Goal: Task Accomplishment & Management: Manage account settings

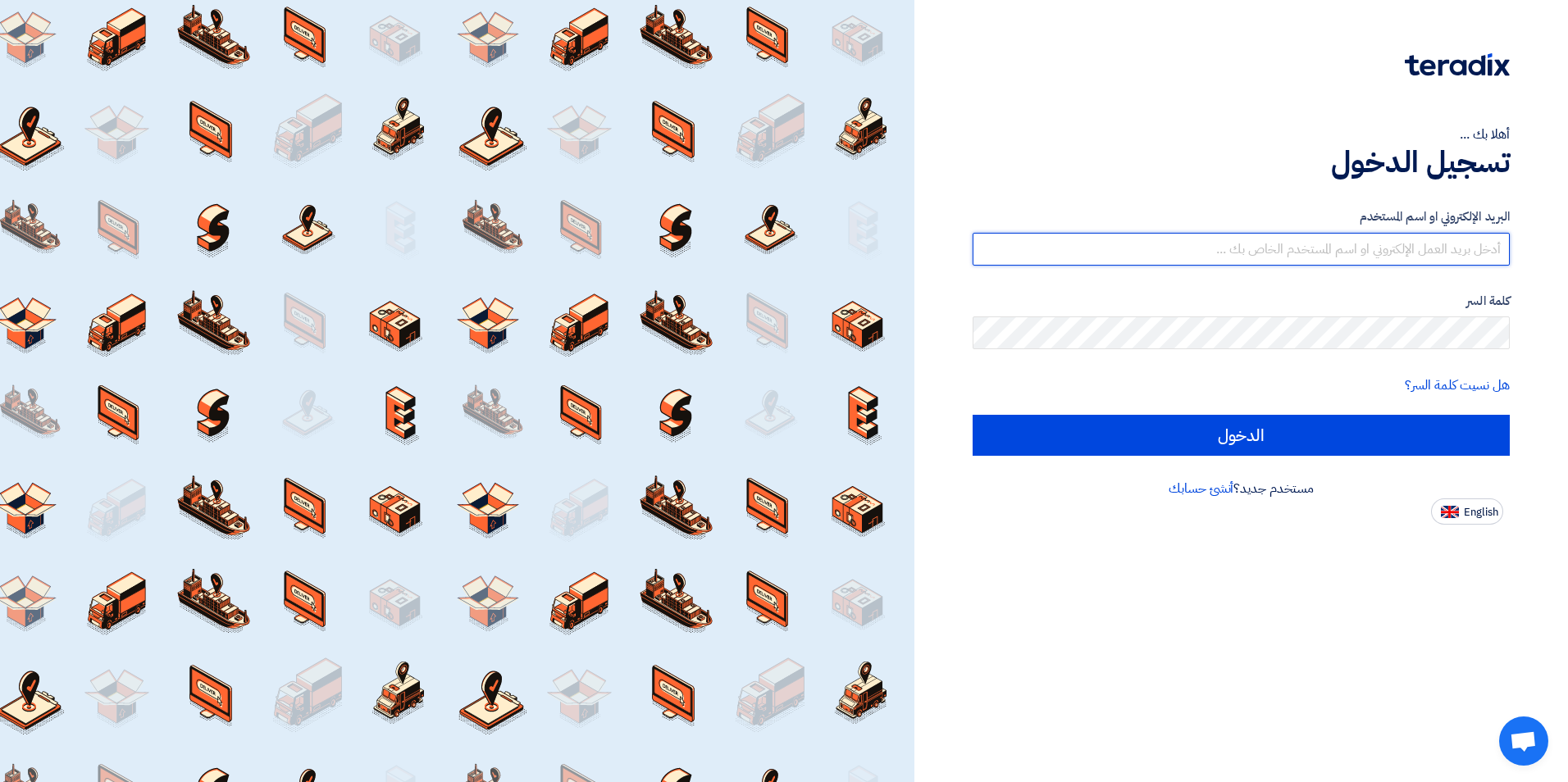
type input "[EMAIL_ADDRESS][DOMAIN_NAME]"
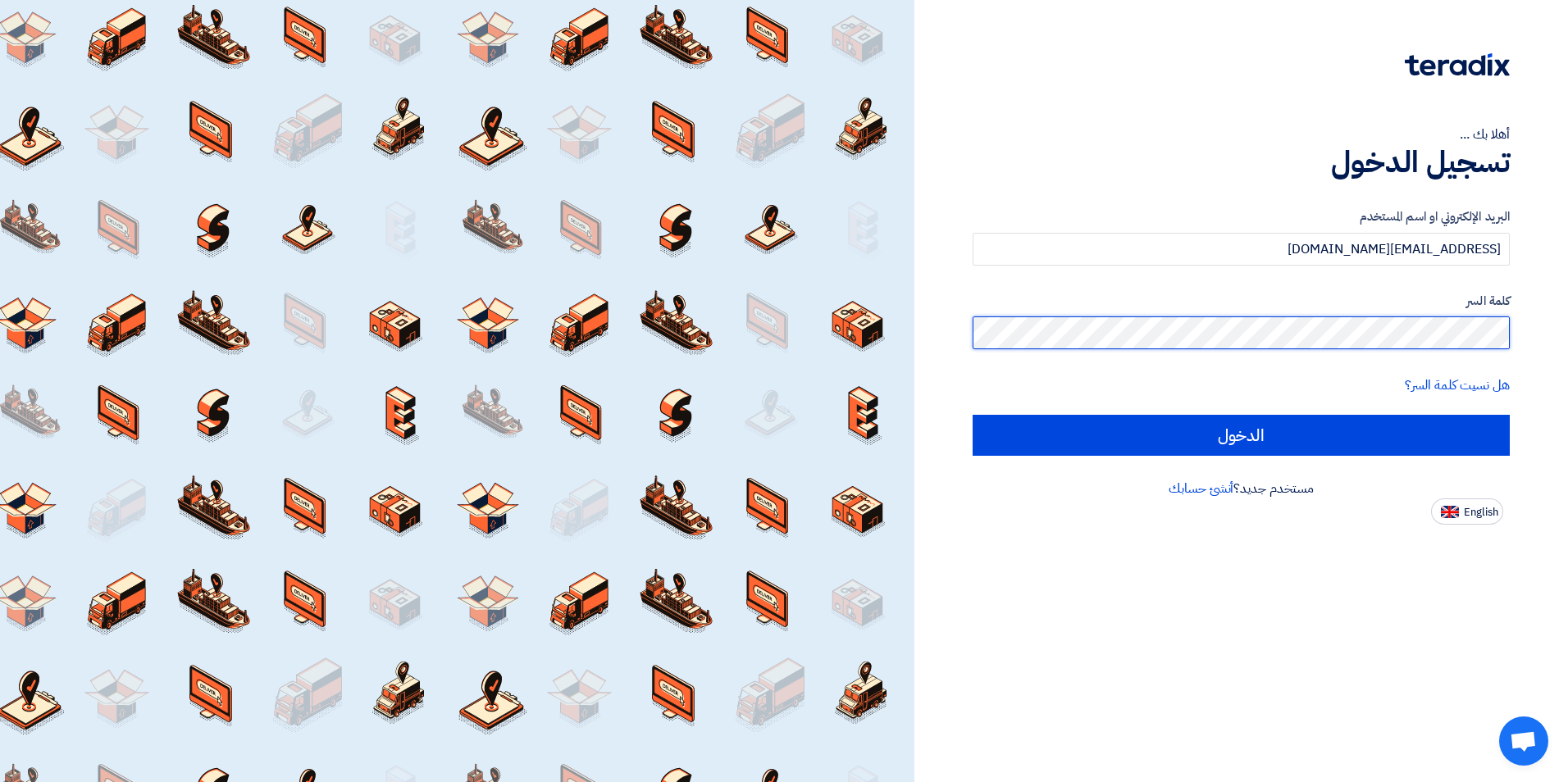
click at [1552, 321] on div "أهلا بك ... تسجيل الدخول البريد الإلكتروني او اسم المستخدم [EMAIL_ADDRESS][DOMA…" at bounding box center [1241, 262] width 629 height 525
click at [972, 415] on input "الدخول" at bounding box center [1241, 435] width 537 height 41
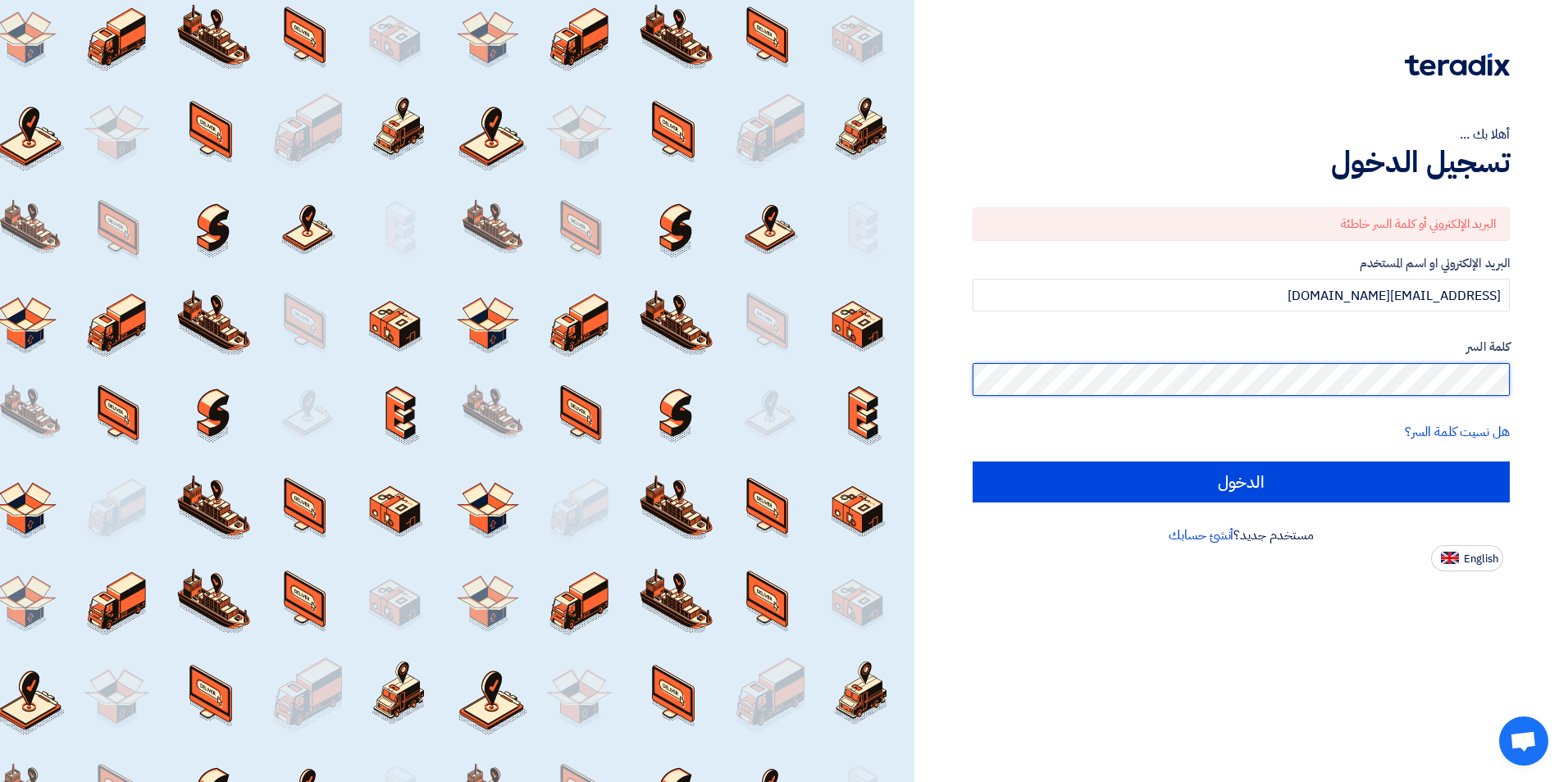
click at [972, 461] on input "الدخول" at bounding box center [1241, 481] width 537 height 41
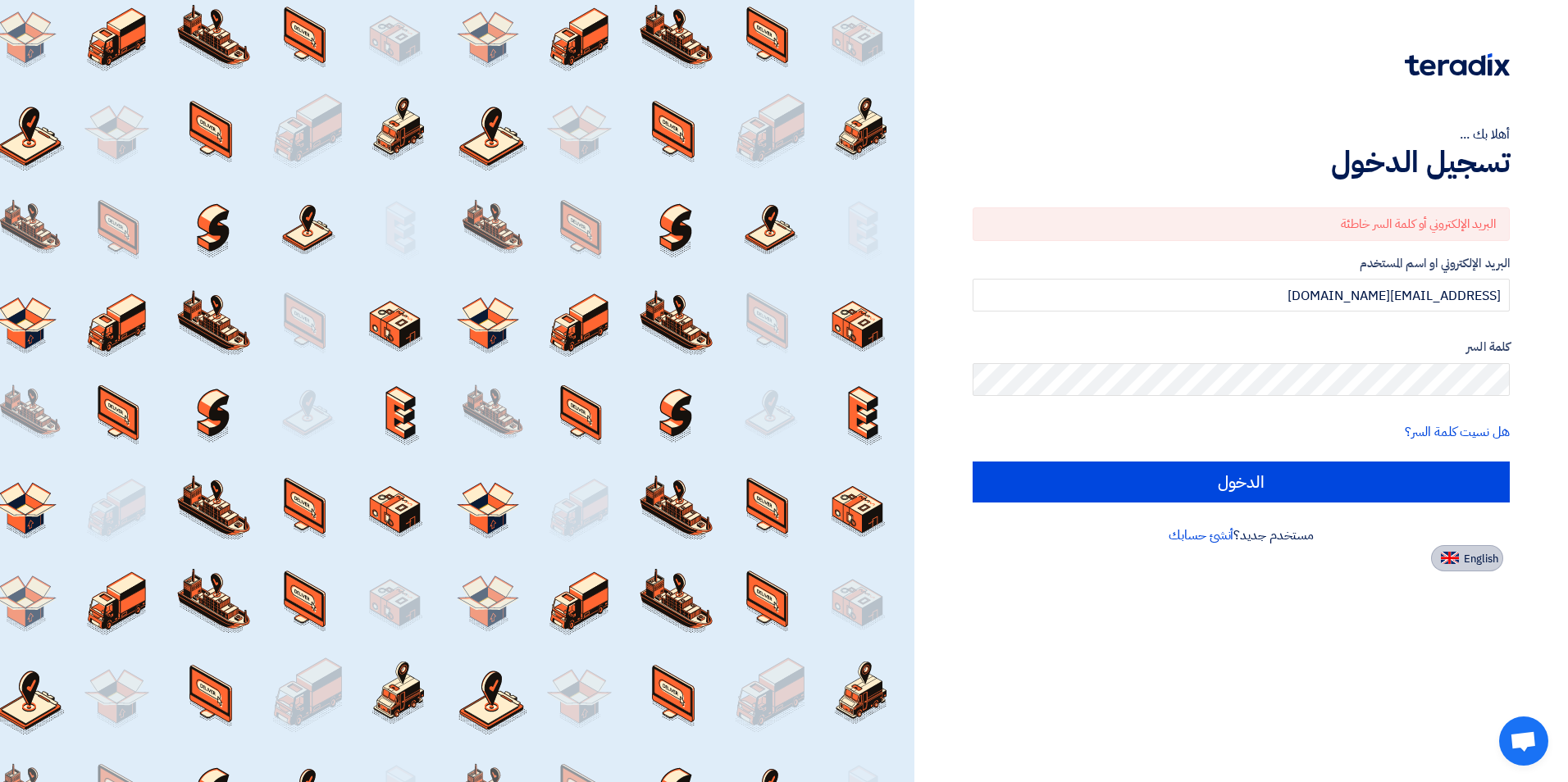
click at [1464, 560] on span "English" at bounding box center [1481, 559] width 34 height 12
type input "Sign in"
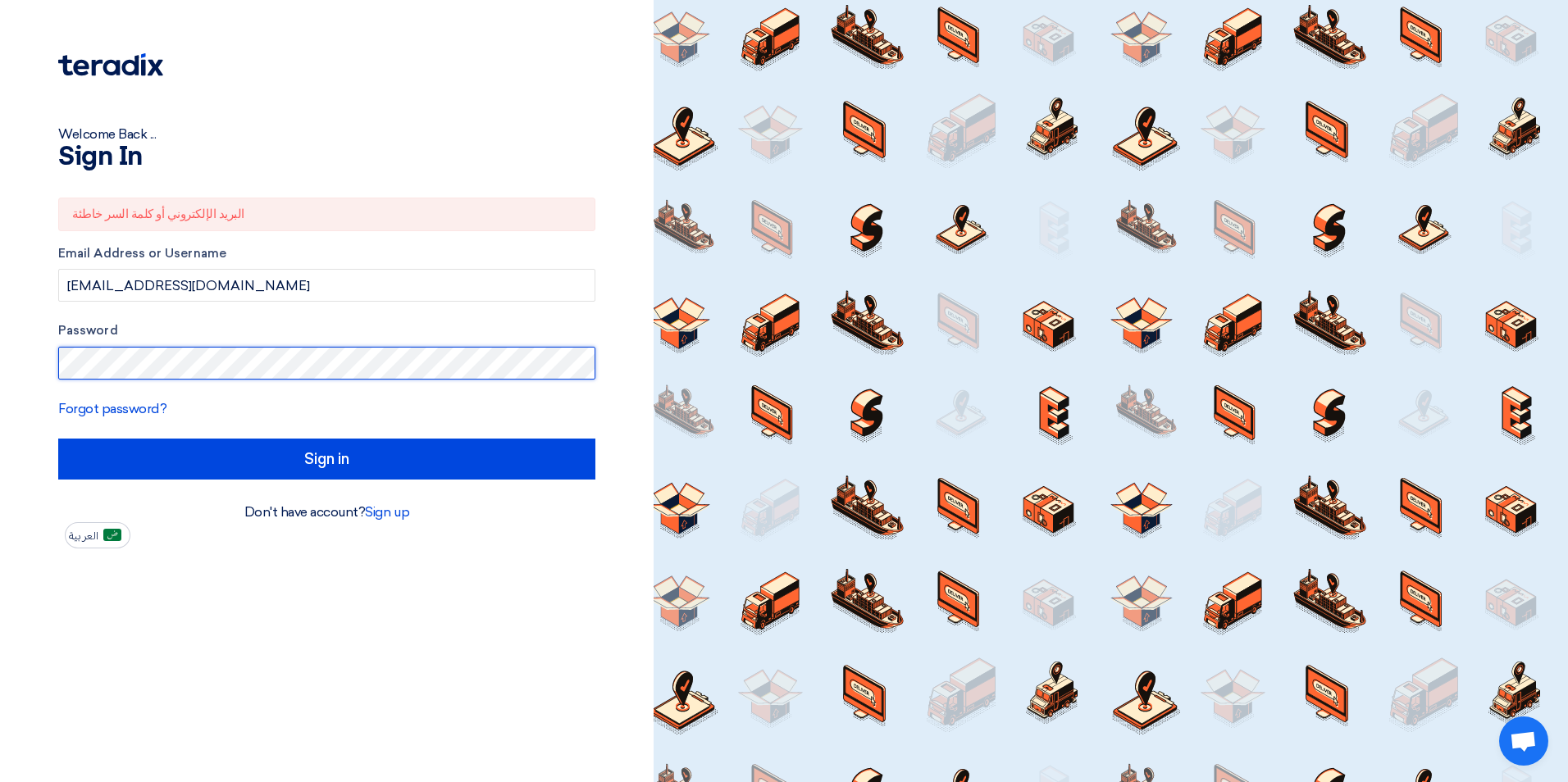
click at [19, 350] on div "Welcome Back ... Sign In البريد الإلكتروني أو كلمة السر خاطئة Email Address or …" at bounding box center [327, 274] width 629 height 549
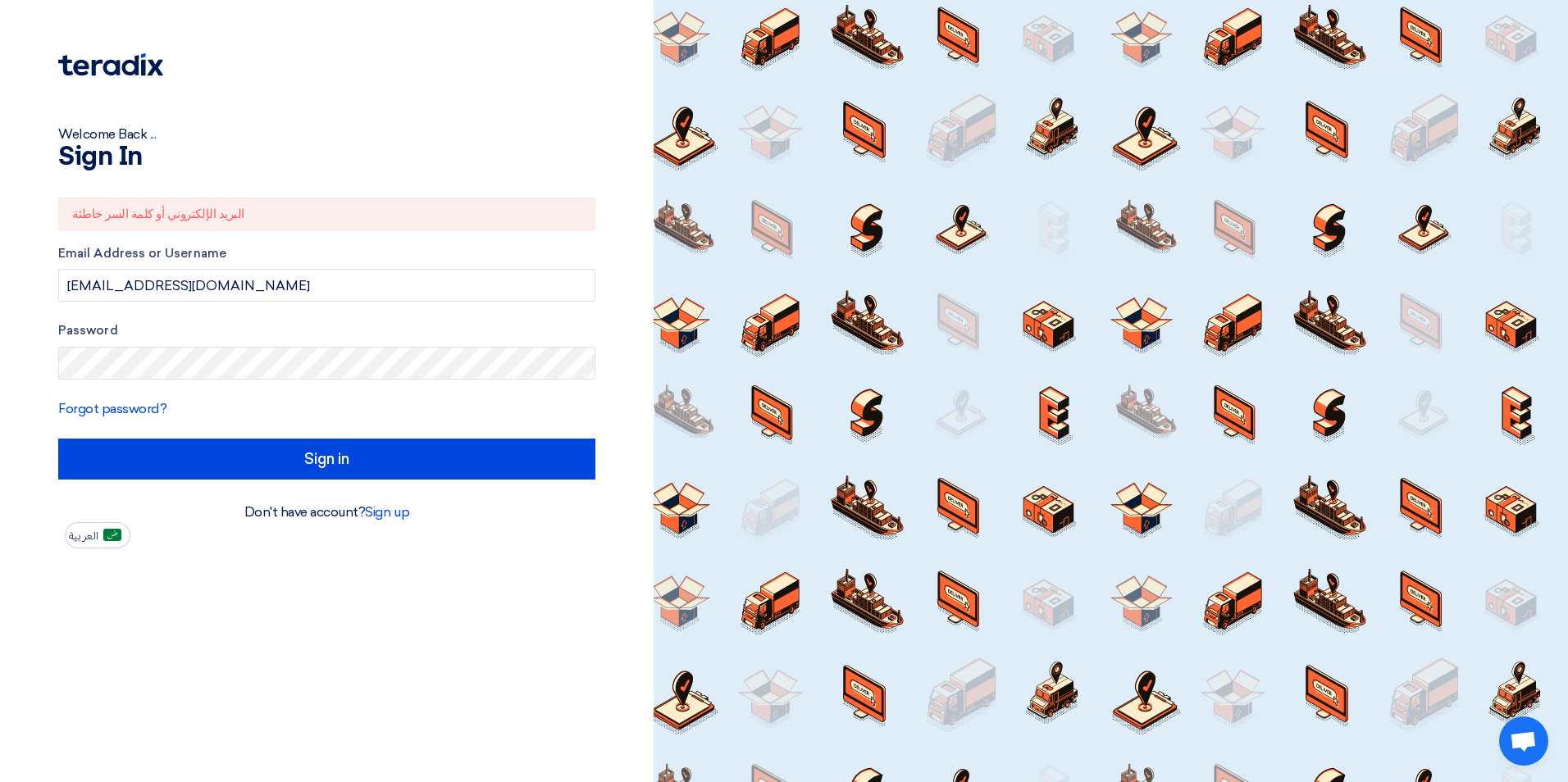
click at [340, 648] on div "Welcome Back ... Sign In البريد الإلكتروني أو كلمة السر خاطئة Email Address or …" at bounding box center [327, 391] width 654 height 782
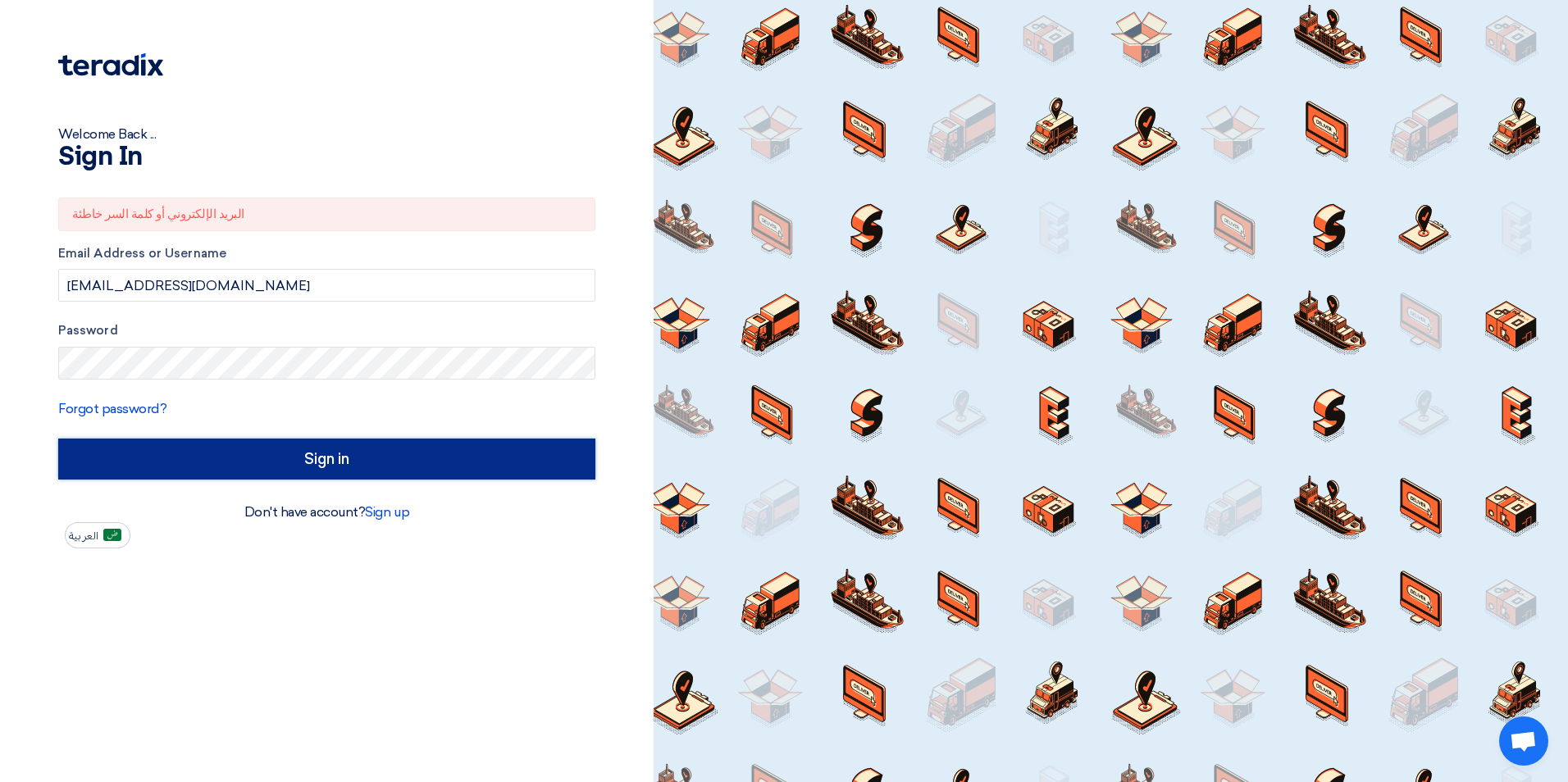
click at [296, 470] on input "Sign in" at bounding box center [327, 459] width 537 height 41
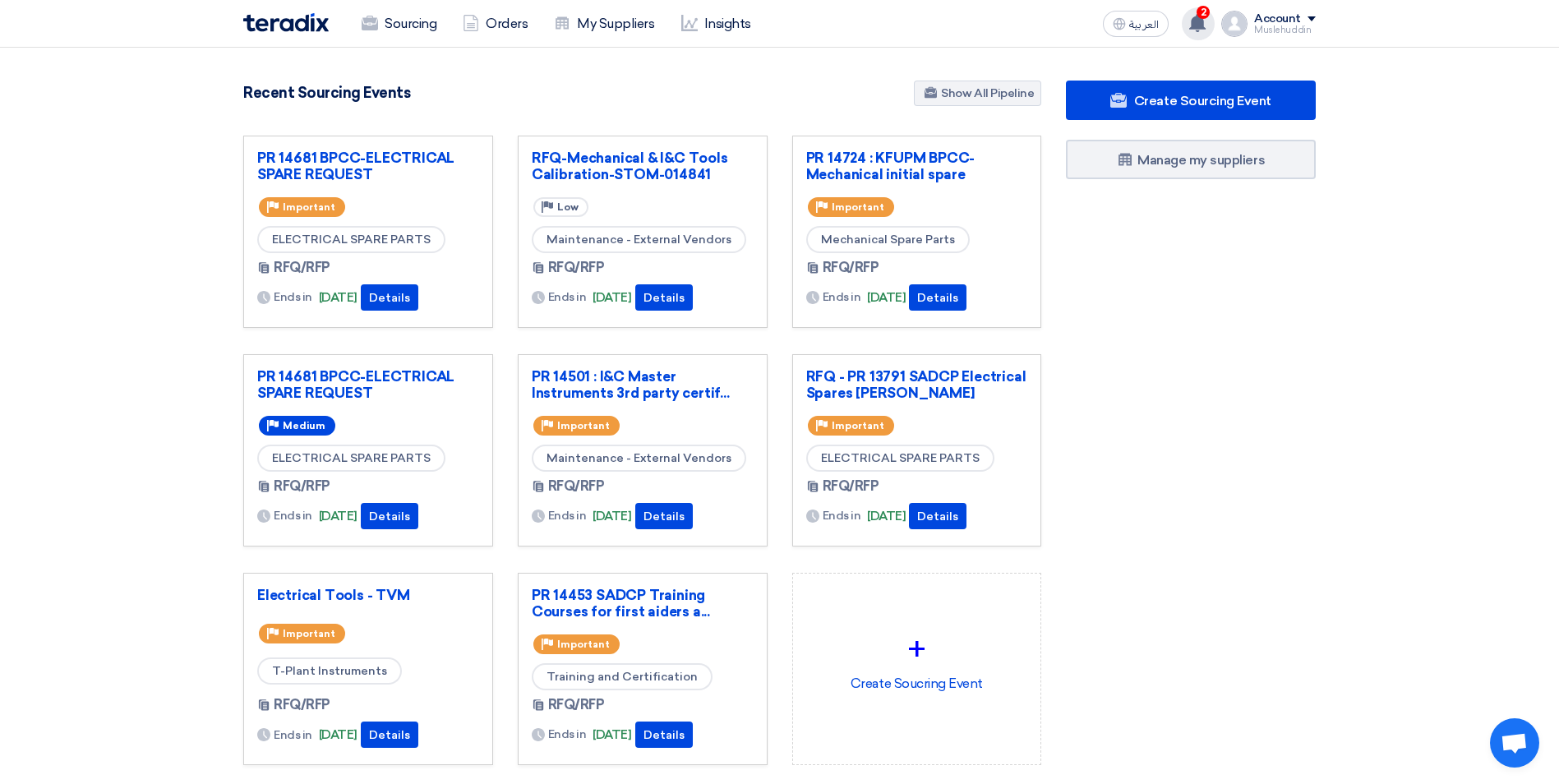
click at [1198, 28] on use at bounding box center [1197, 23] width 17 height 18
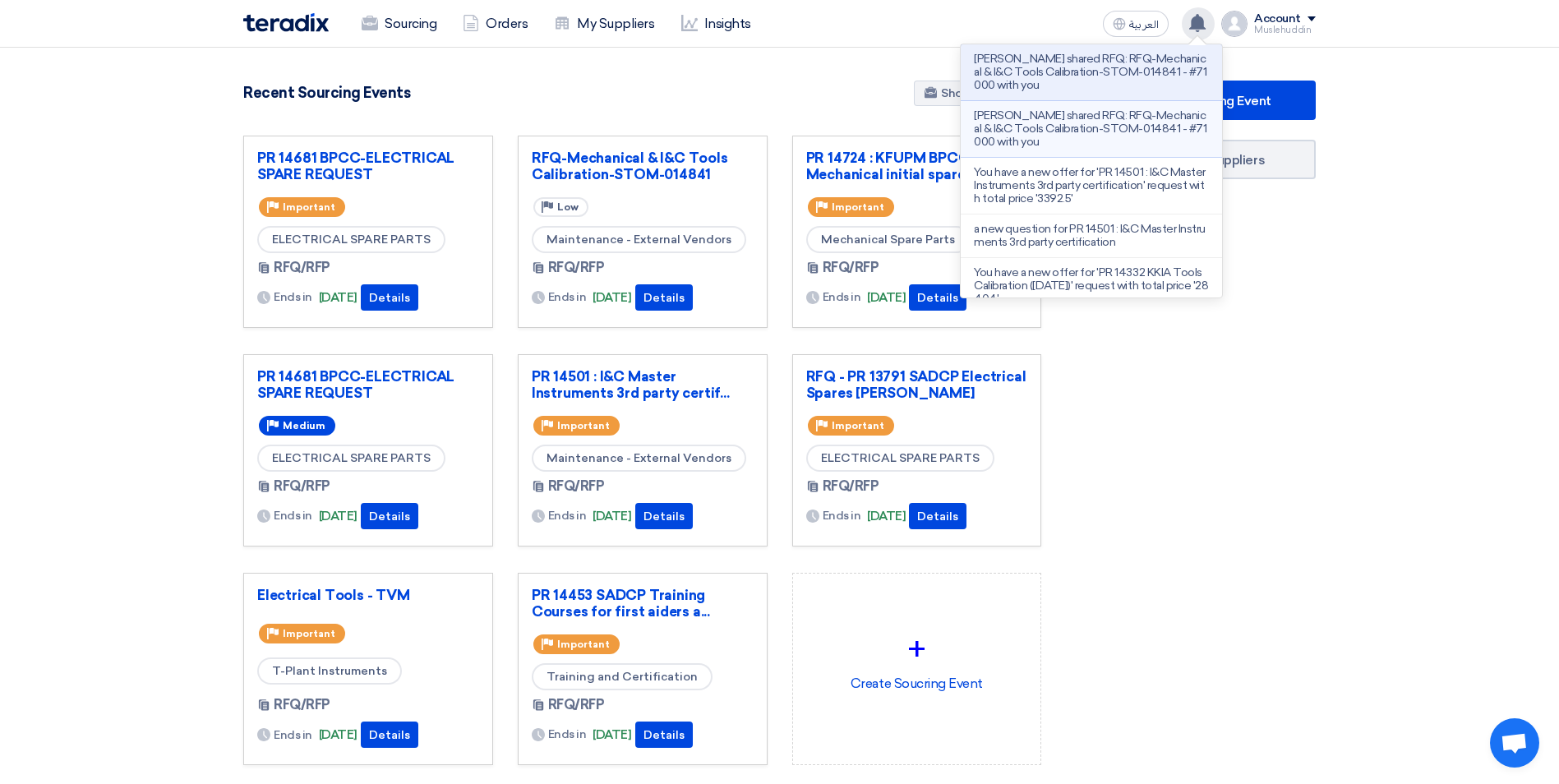
click at [1117, 112] on p "[PERSON_NAME] shared RFQ: RFQ-Mechanical & I&C Tools Calibration-STOM-014841 - …" at bounding box center [1091, 129] width 235 height 39
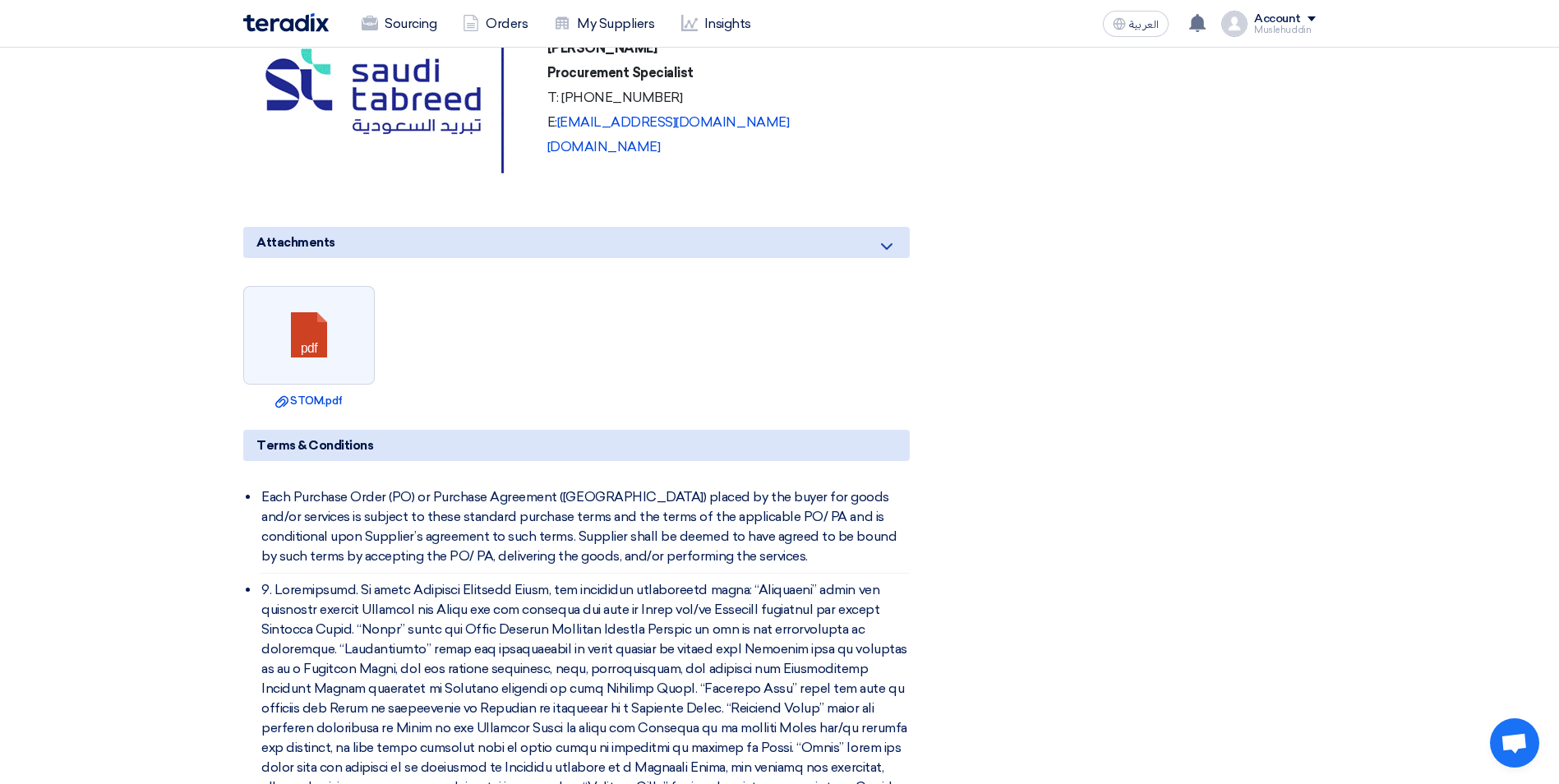
scroll to position [1233, 0]
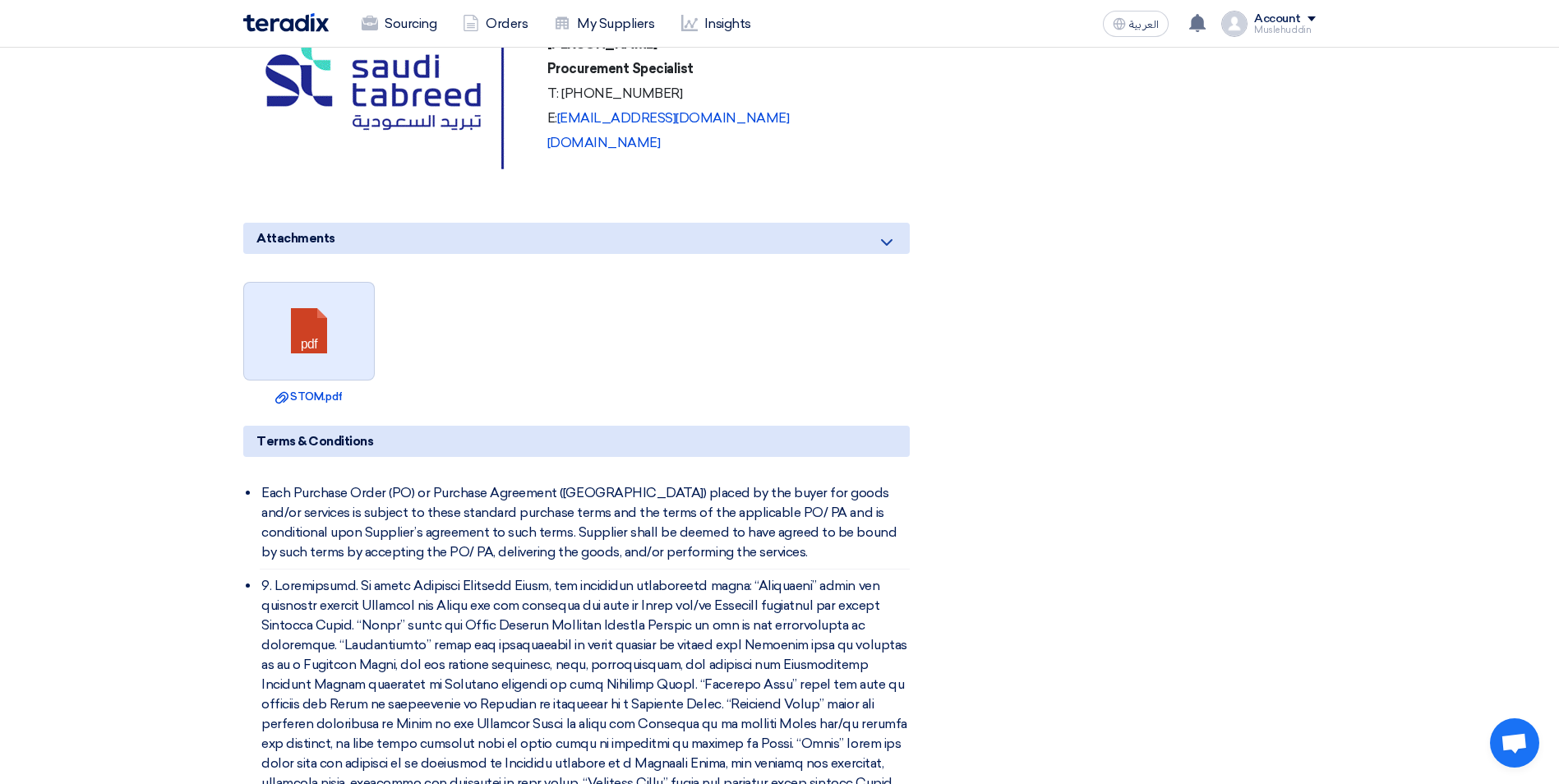
drag, startPoint x: 349, startPoint y: 351, endPoint x: 358, endPoint y: 351, distance: 9.0
click at [349, 351] on link at bounding box center [310, 332] width 132 height 99
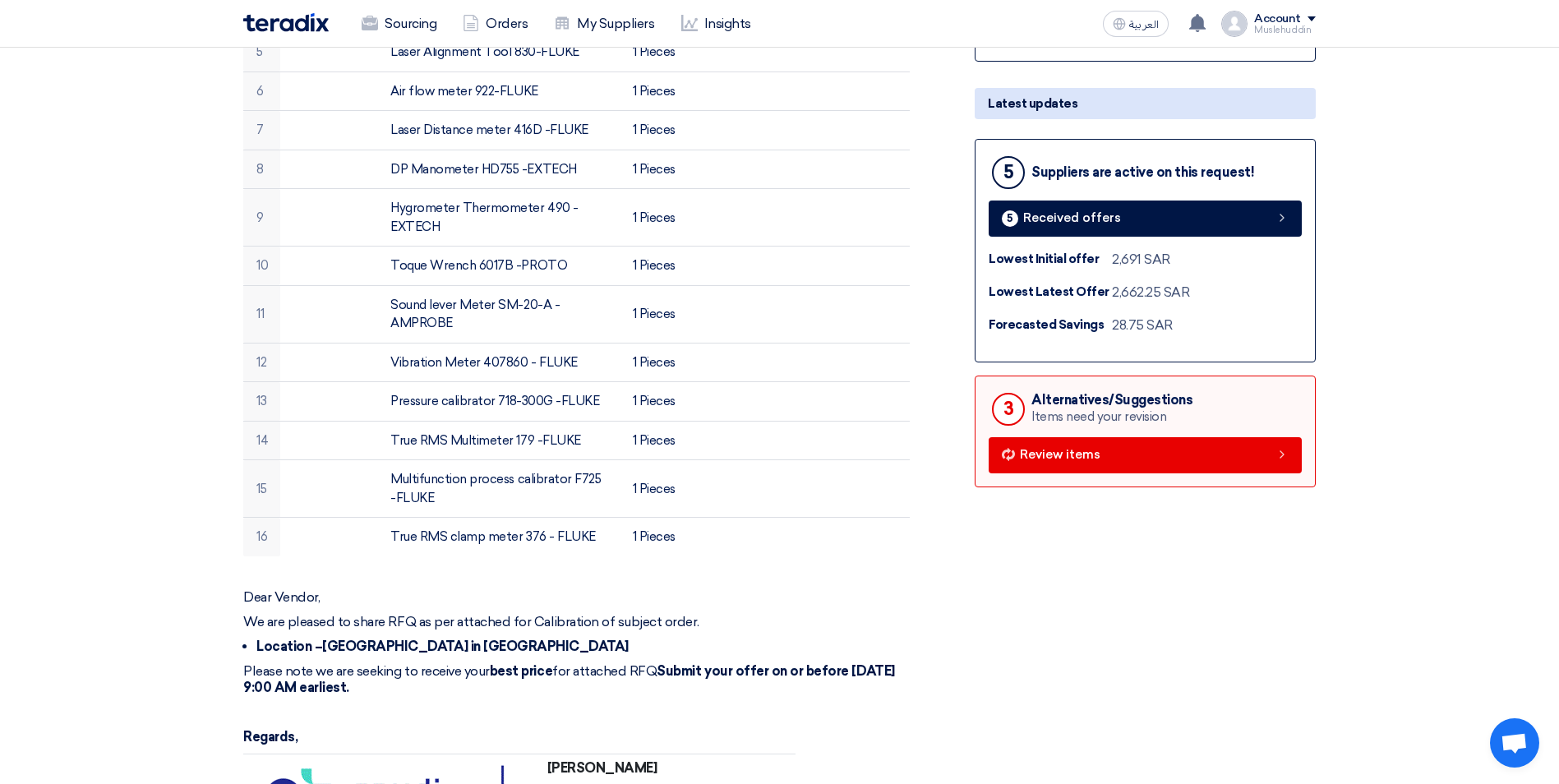
scroll to position [575, 0]
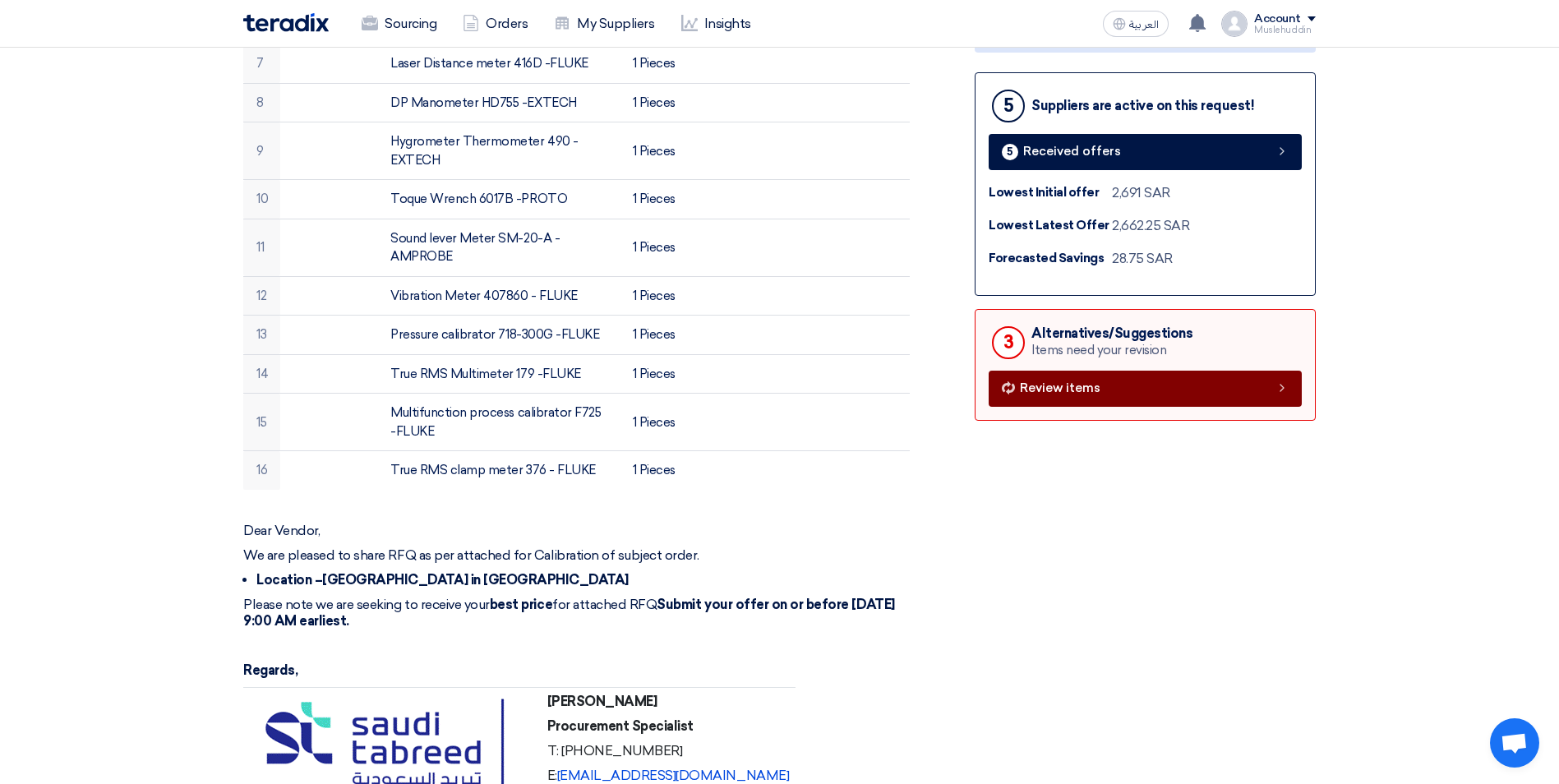
click at [1081, 400] on link "Review items" at bounding box center [1145, 388] width 313 height 36
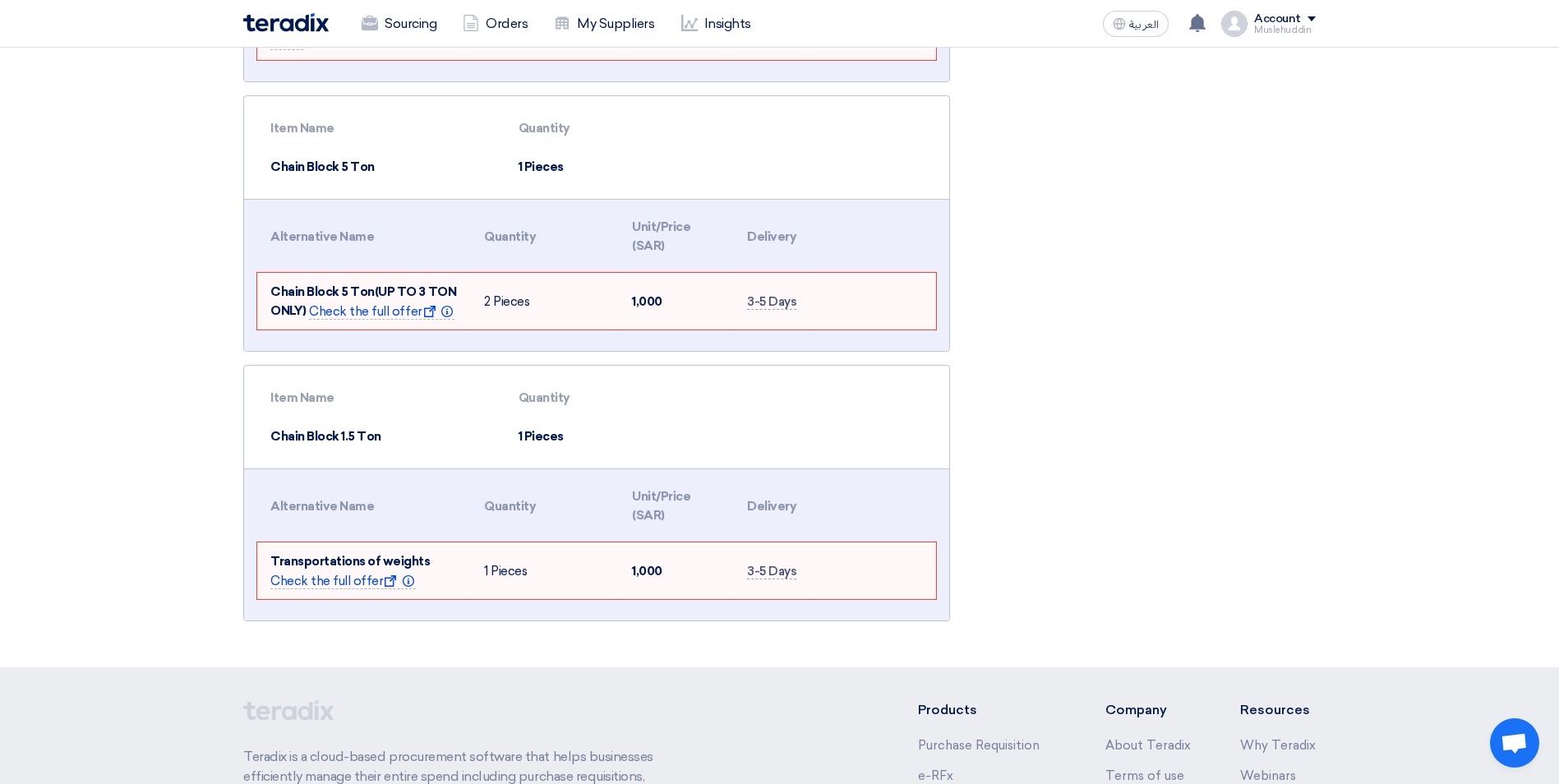
scroll to position [575, 0]
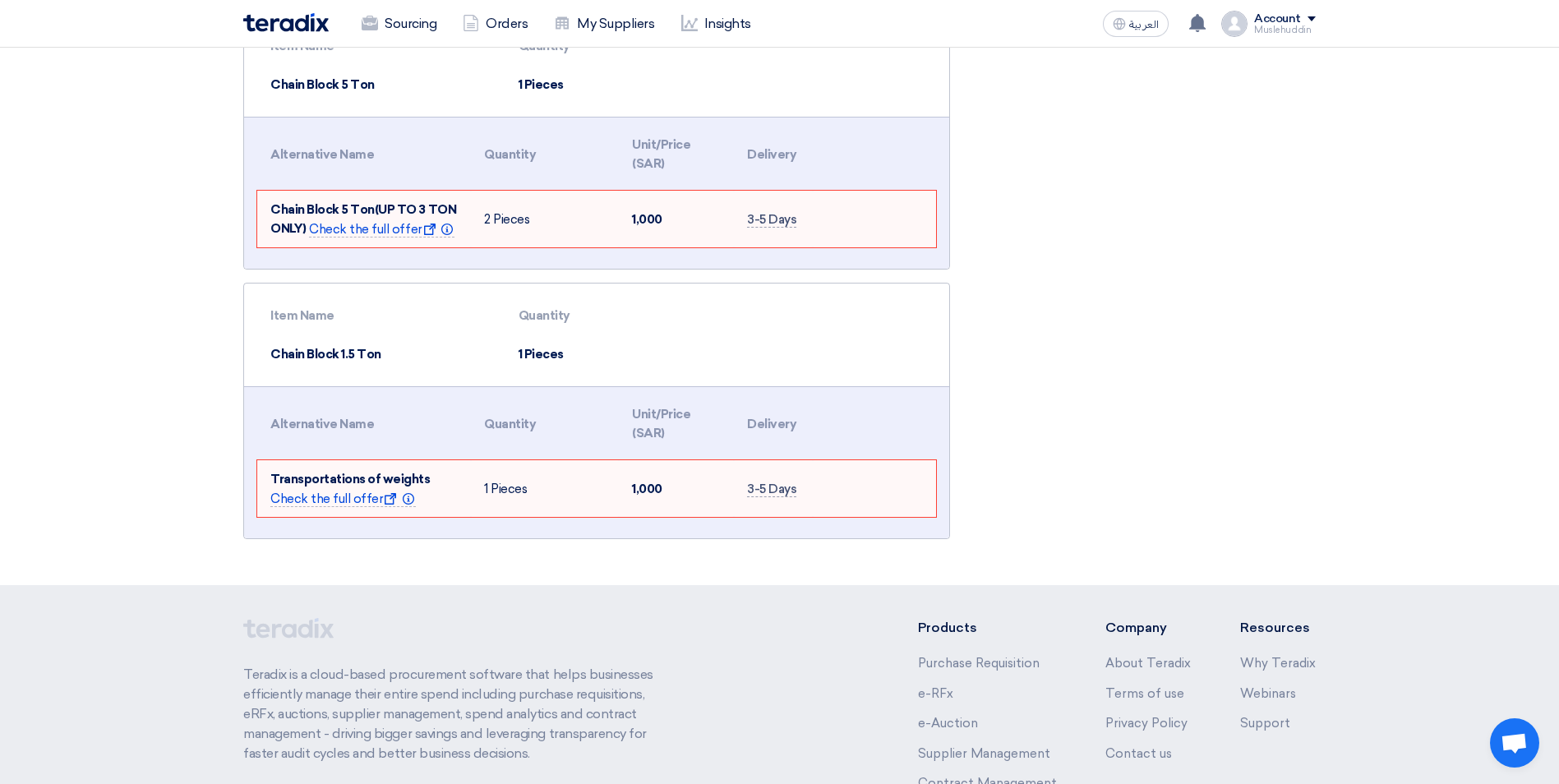
drag, startPoint x: 629, startPoint y: 485, endPoint x: 667, endPoint y: 489, distance: 38.2
click at [667, 489] on td "1,000" at bounding box center [676, 488] width 115 height 57
drag, startPoint x: 630, startPoint y: 220, endPoint x: 671, endPoint y: 225, distance: 41.3
click at [671, 225] on td "1,000" at bounding box center [676, 219] width 115 height 57
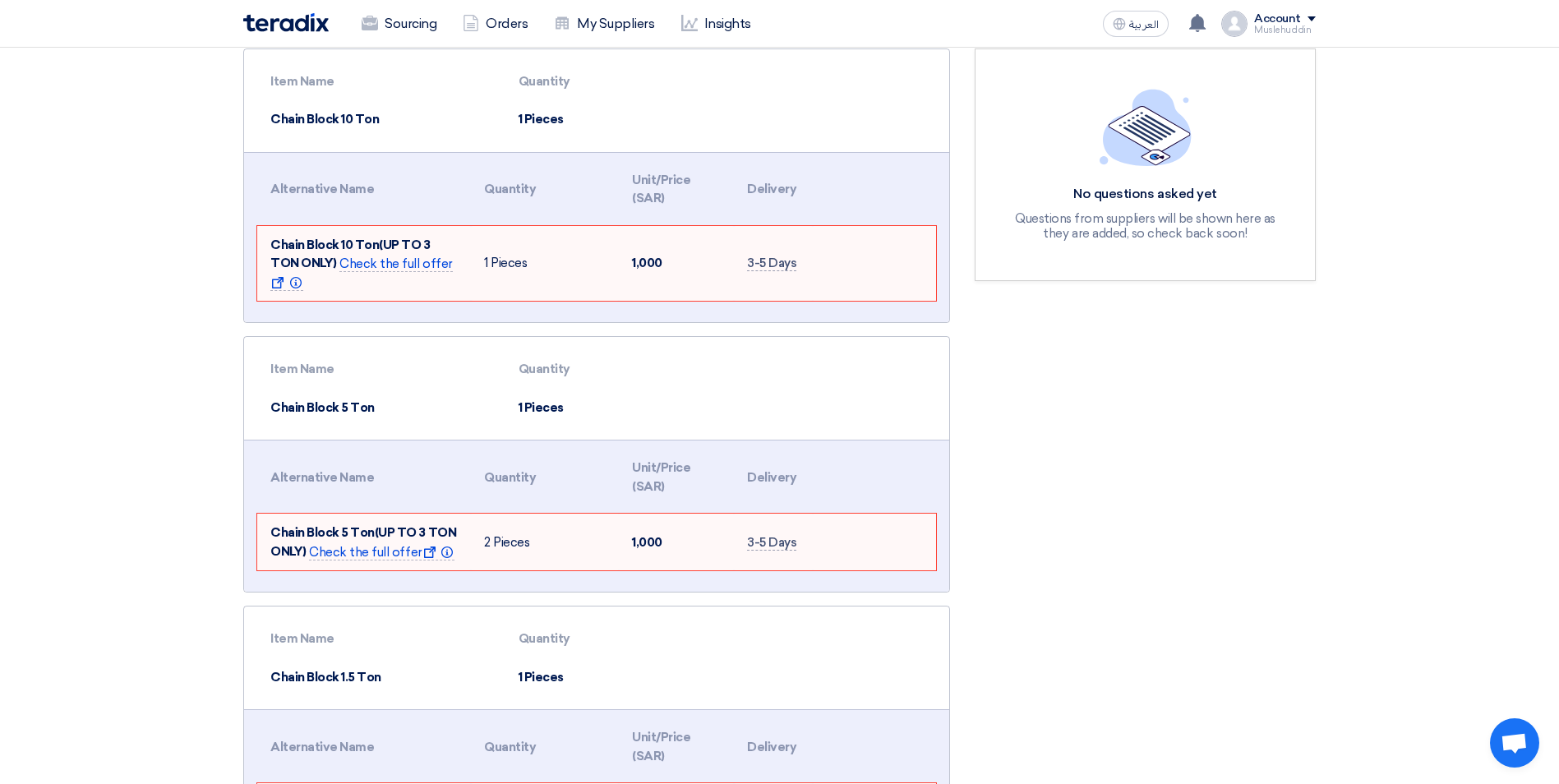
scroll to position [246, 0]
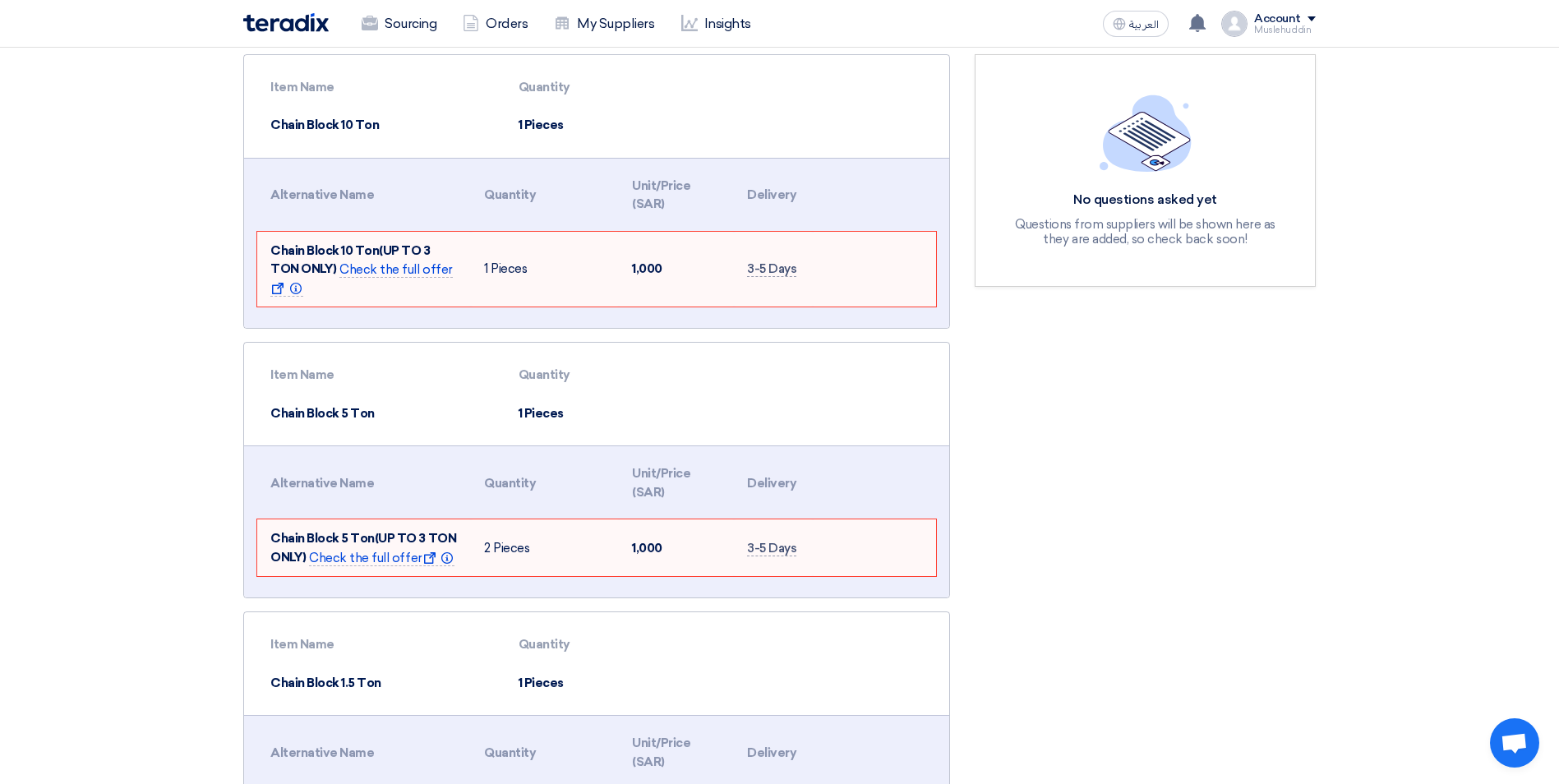
drag, startPoint x: 629, startPoint y: 271, endPoint x: 676, endPoint y: 276, distance: 47.3
click at [676, 276] on td "1,000" at bounding box center [676, 270] width 115 height 76
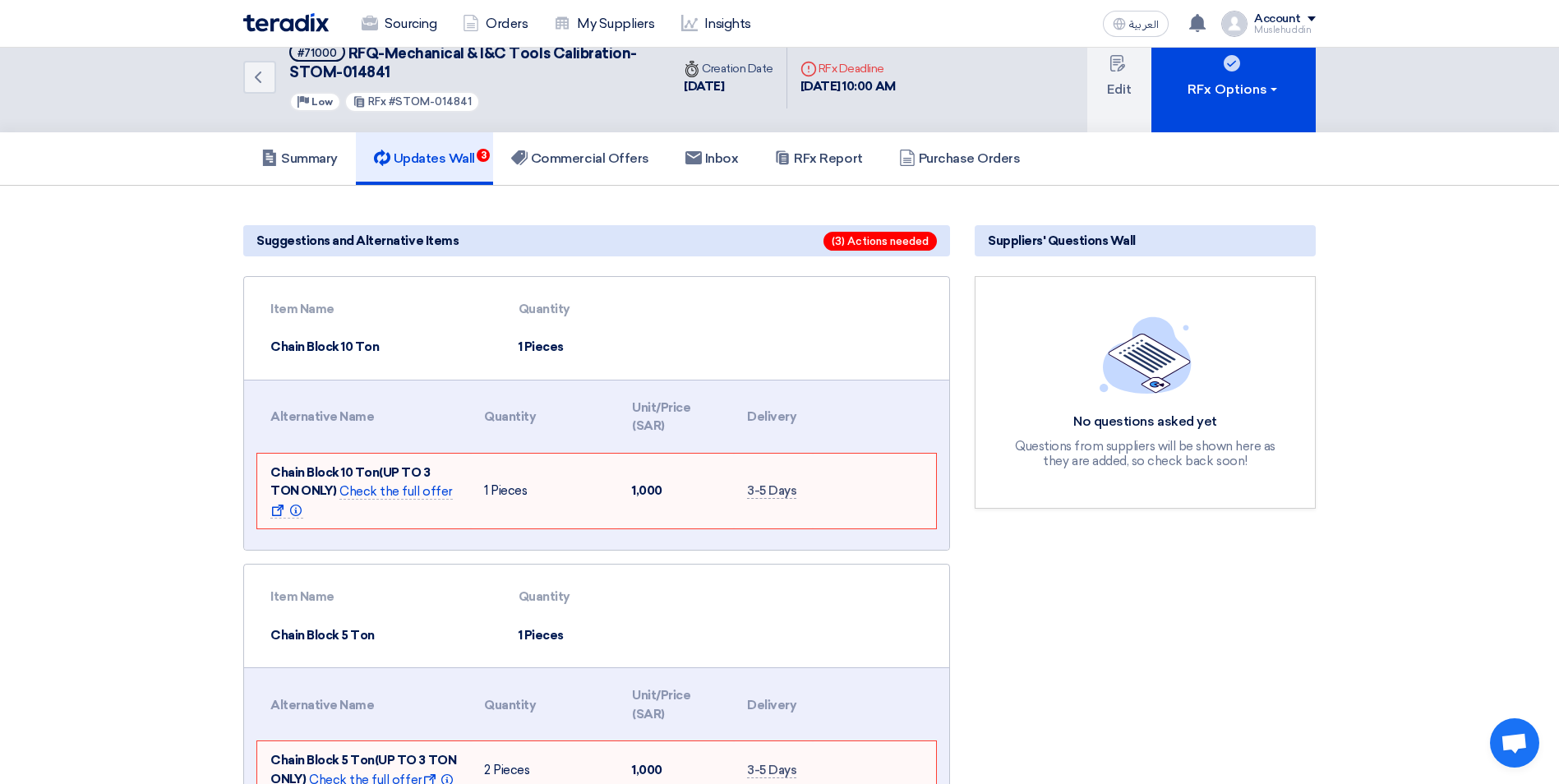
scroll to position [0, 0]
